Goal: Transaction & Acquisition: Purchase product/service

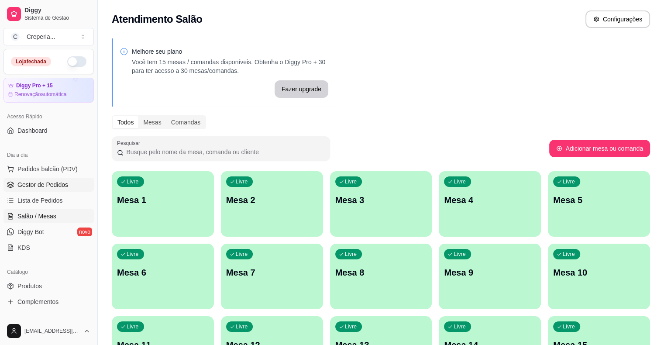
click at [63, 186] on span "Gestor de Pedidos" at bounding box center [42, 184] width 51 height 9
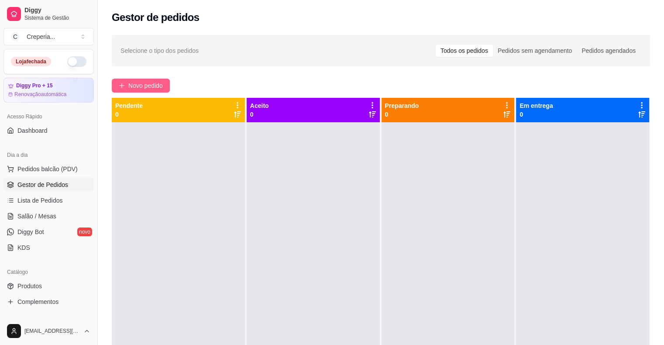
click at [147, 87] on span "Novo pedido" at bounding box center [145, 86] width 34 height 10
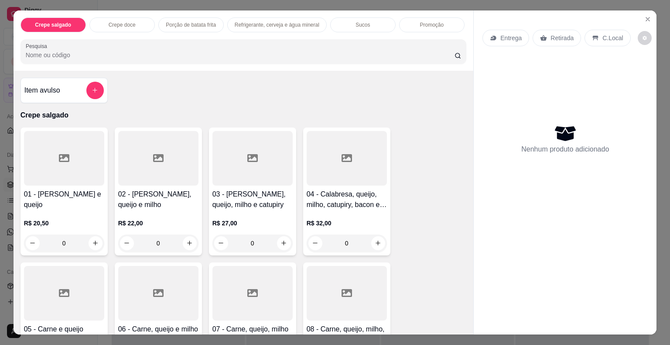
click at [67, 161] on div at bounding box center [64, 158] width 80 height 55
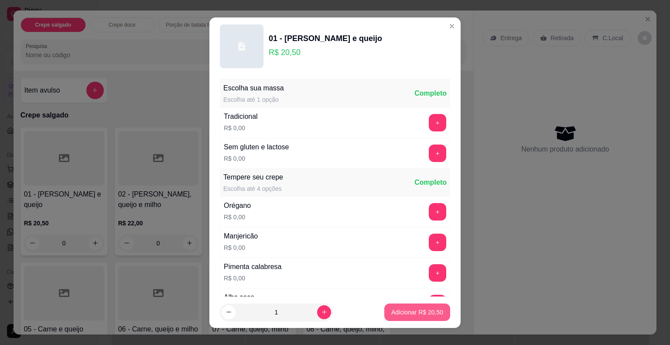
click at [392, 309] on p "Adicionar R$ 20,50" at bounding box center [418, 312] width 52 height 9
type input "1"
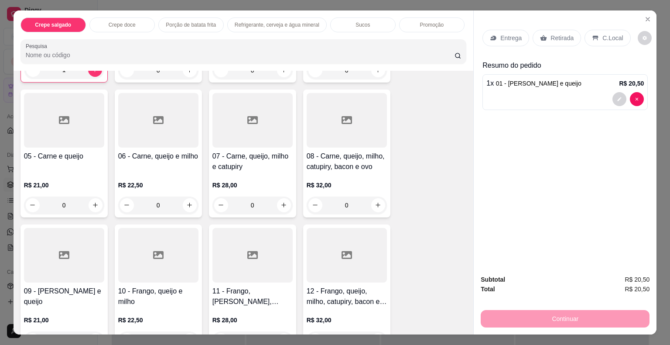
scroll to position [175, 0]
click at [175, 246] on div at bounding box center [158, 254] width 80 height 55
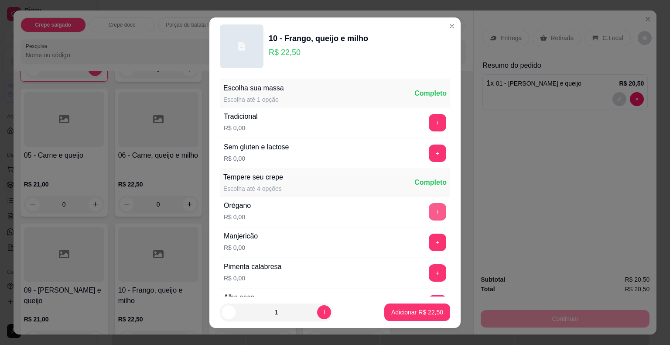
click at [429, 209] on button "+" at bounding box center [437, 211] width 17 height 17
click at [410, 314] on p "Adicionar R$ 22,50" at bounding box center [418, 312] width 52 height 9
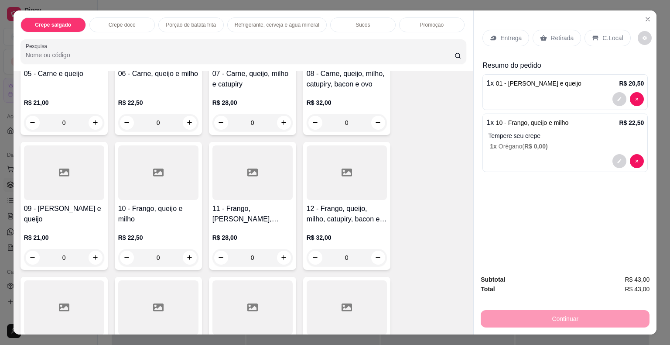
scroll to position [262, 0]
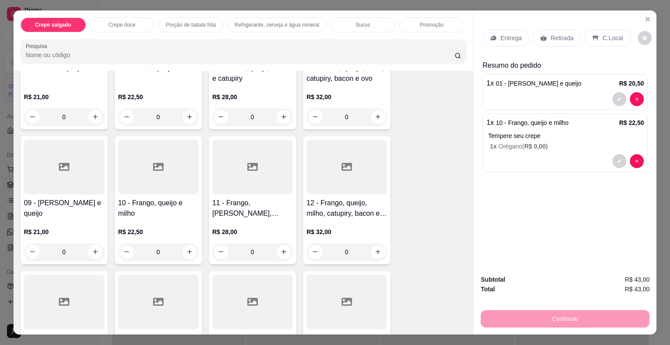
click at [62, 182] on div at bounding box center [64, 167] width 80 height 55
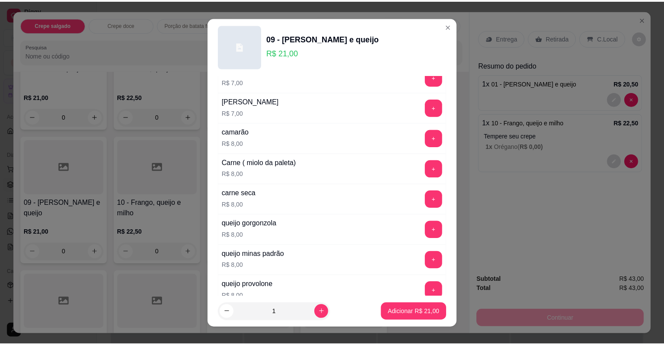
scroll to position [1542, 0]
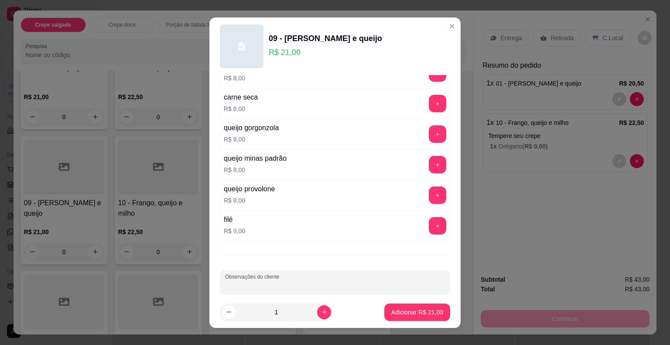
click at [388, 281] on input "Observações do cliente" at bounding box center [335, 285] width 220 height 9
type input "SEM QUEIJO COM MOLHO DE TOMATE"
click at [430, 311] on p "Adicionar R$ 21,00" at bounding box center [417, 312] width 51 height 8
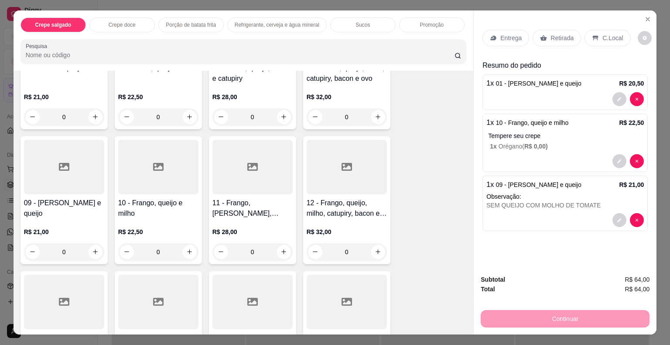
click at [544, 32] on div "Retirada" at bounding box center [557, 38] width 48 height 17
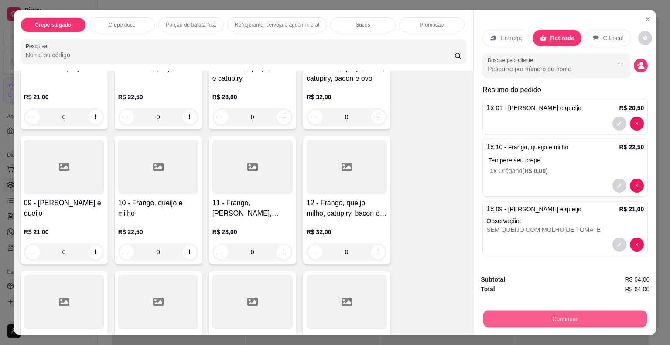
click at [564, 313] on button "Continuar" at bounding box center [566, 318] width 164 height 17
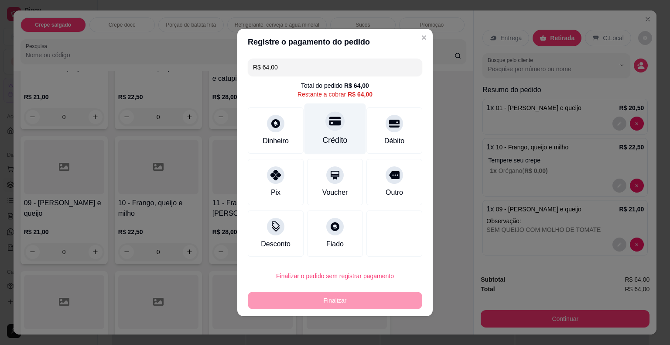
click at [346, 129] on div "Crédito" at bounding box center [336, 128] width 62 height 51
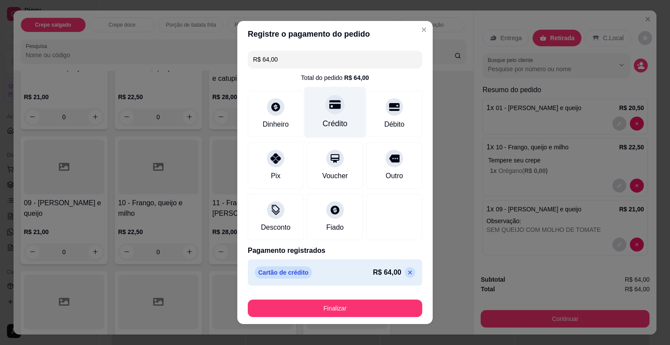
type input "R$ 0,00"
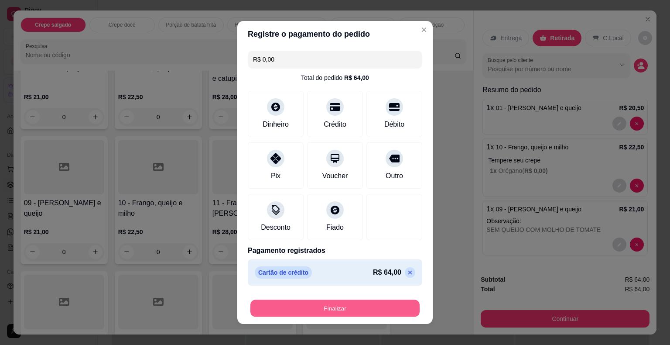
click at [365, 313] on button "Finalizar" at bounding box center [335, 308] width 169 height 17
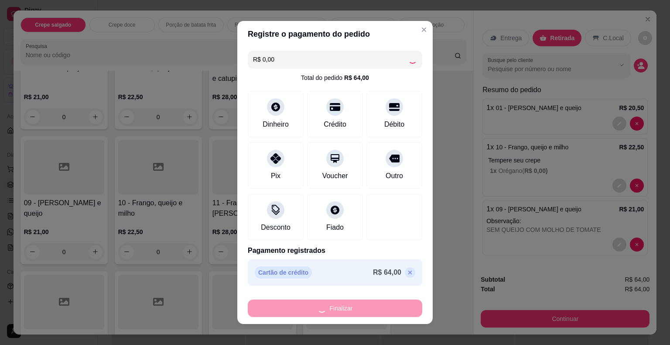
type input "0"
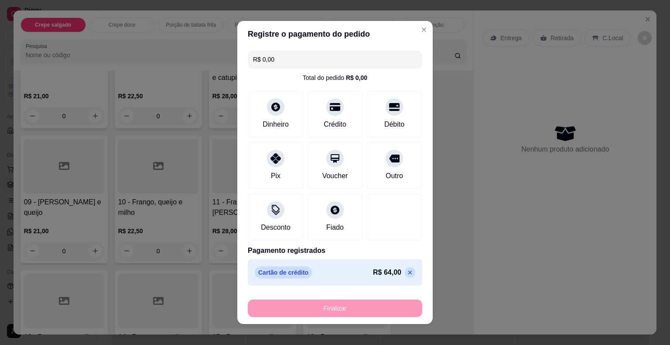
type input "-R$ 64,00"
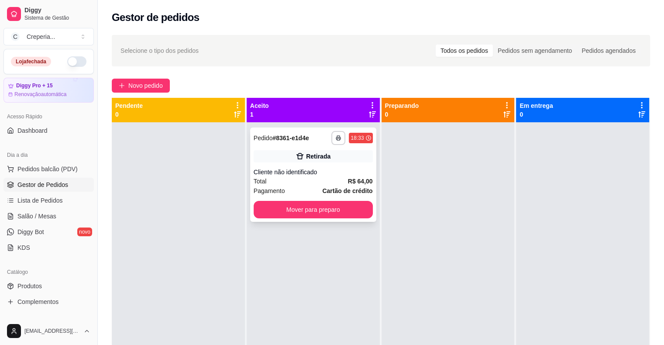
click at [340, 170] on div "Cliente não identificado" at bounding box center [313, 172] width 119 height 9
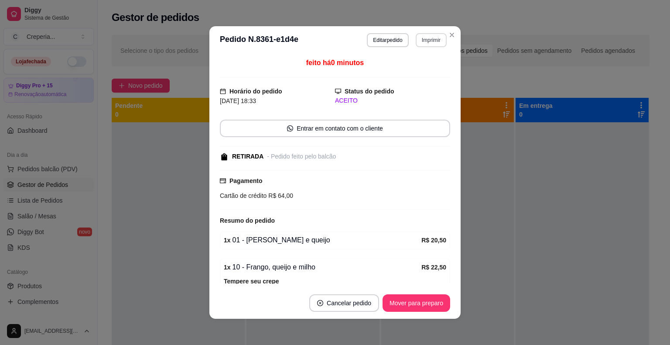
click at [422, 43] on button "Imprimir" at bounding box center [431, 40] width 31 height 14
click at [419, 70] on button "IMPRESSORA" at bounding box center [412, 71] width 61 height 14
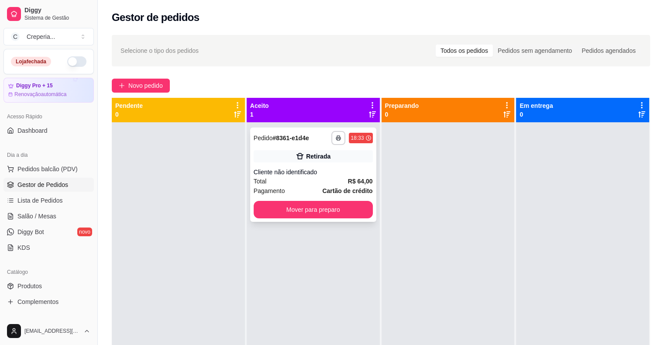
click at [323, 180] on div "Total R$ 64,00" at bounding box center [313, 181] width 119 height 10
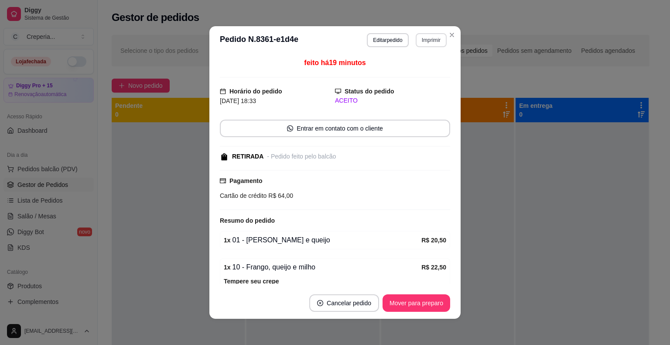
click at [426, 40] on button "Imprimir" at bounding box center [431, 40] width 31 height 14
click at [405, 71] on button "IMPRESSORA" at bounding box center [412, 71] width 63 height 14
